Goal: Information Seeking & Learning: Learn about a topic

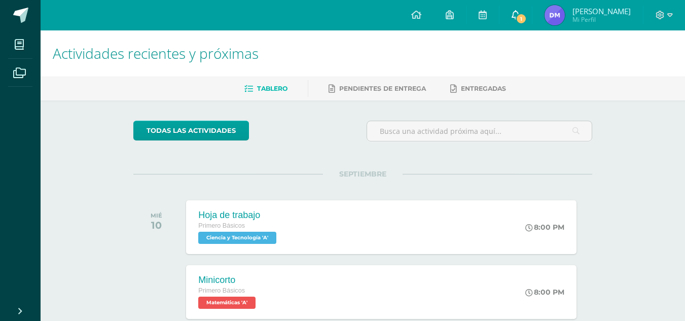
click at [532, 12] on link "1" at bounding box center [515, 15] width 32 height 30
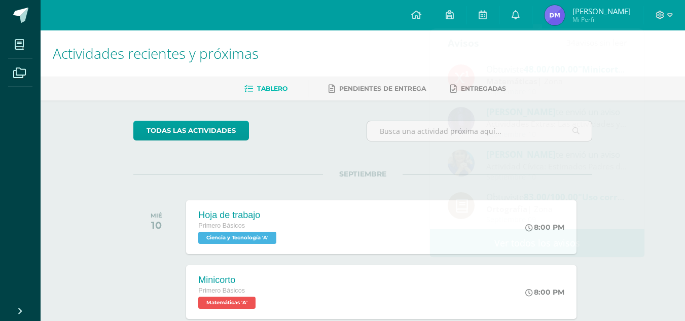
click at [387, 48] on h1 "Actividades recientes y próximas" at bounding box center [363, 53] width 620 height 46
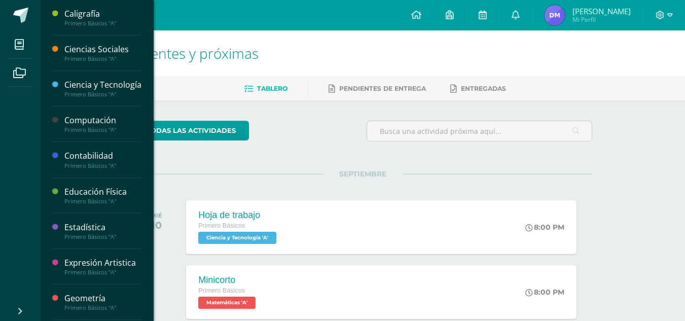
scroll to position [354, 0]
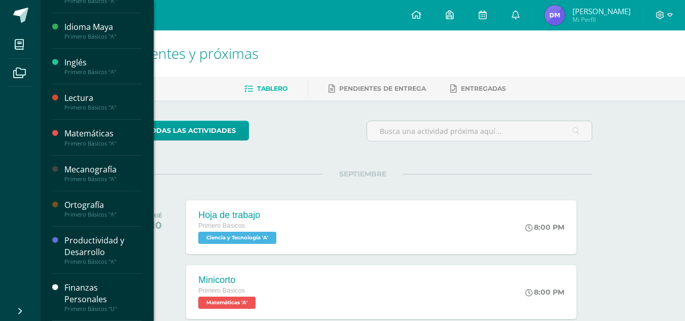
click at [90, 237] on div "Productividad y Desarrollo" at bounding box center [102, 246] width 77 height 23
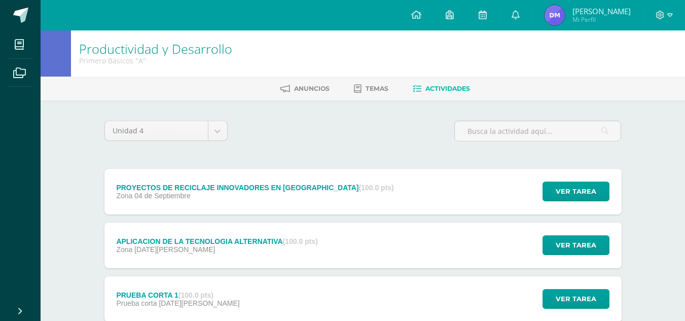
click at [316, 183] on div "PROYECTOS DE RECICLAJE INNOVADORES EN [GEOGRAPHIC_DATA] (100.0 pts)" at bounding box center [254, 187] width 277 height 8
